Goal: Browse casually

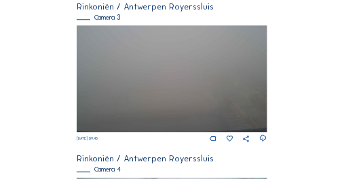
scroll to position [683, 0]
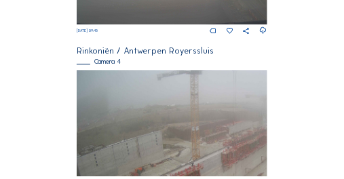
drag, startPoint x: 134, startPoint y: 98, endPoint x: 168, endPoint y: 125, distance: 42.9
click at [168, 125] on img at bounding box center [172, 123] width 190 height 107
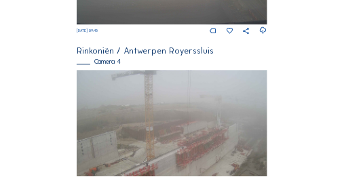
drag, startPoint x: 182, startPoint y: 122, endPoint x: 131, endPoint y: 129, distance: 51.3
click at [131, 129] on img at bounding box center [172, 123] width 190 height 107
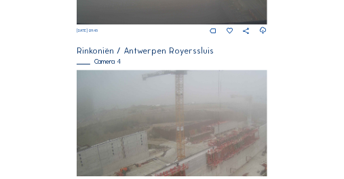
drag, startPoint x: 115, startPoint y: 119, endPoint x: 153, endPoint y: 125, distance: 37.7
click at [153, 125] on img at bounding box center [172, 123] width 190 height 107
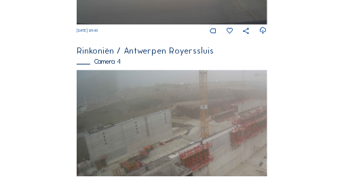
drag, startPoint x: 132, startPoint y: 116, endPoint x: 175, endPoint y: 109, distance: 43.3
click at [206, 90] on img at bounding box center [172, 123] width 190 height 107
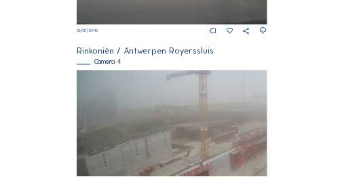
drag, startPoint x: 136, startPoint y: 96, endPoint x: 164, endPoint y: 140, distance: 51.6
click at [164, 140] on img at bounding box center [172, 123] width 190 height 107
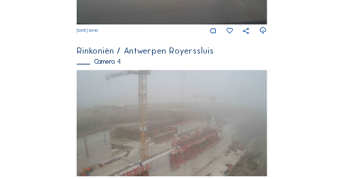
drag, startPoint x: 194, startPoint y: 115, endPoint x: 134, endPoint y: 122, distance: 60.9
click at [134, 122] on img at bounding box center [172, 123] width 190 height 107
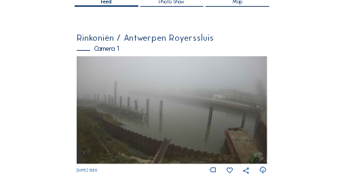
scroll to position [0, 0]
